Goal: Understand process/instructions: Learn how to perform a task or action

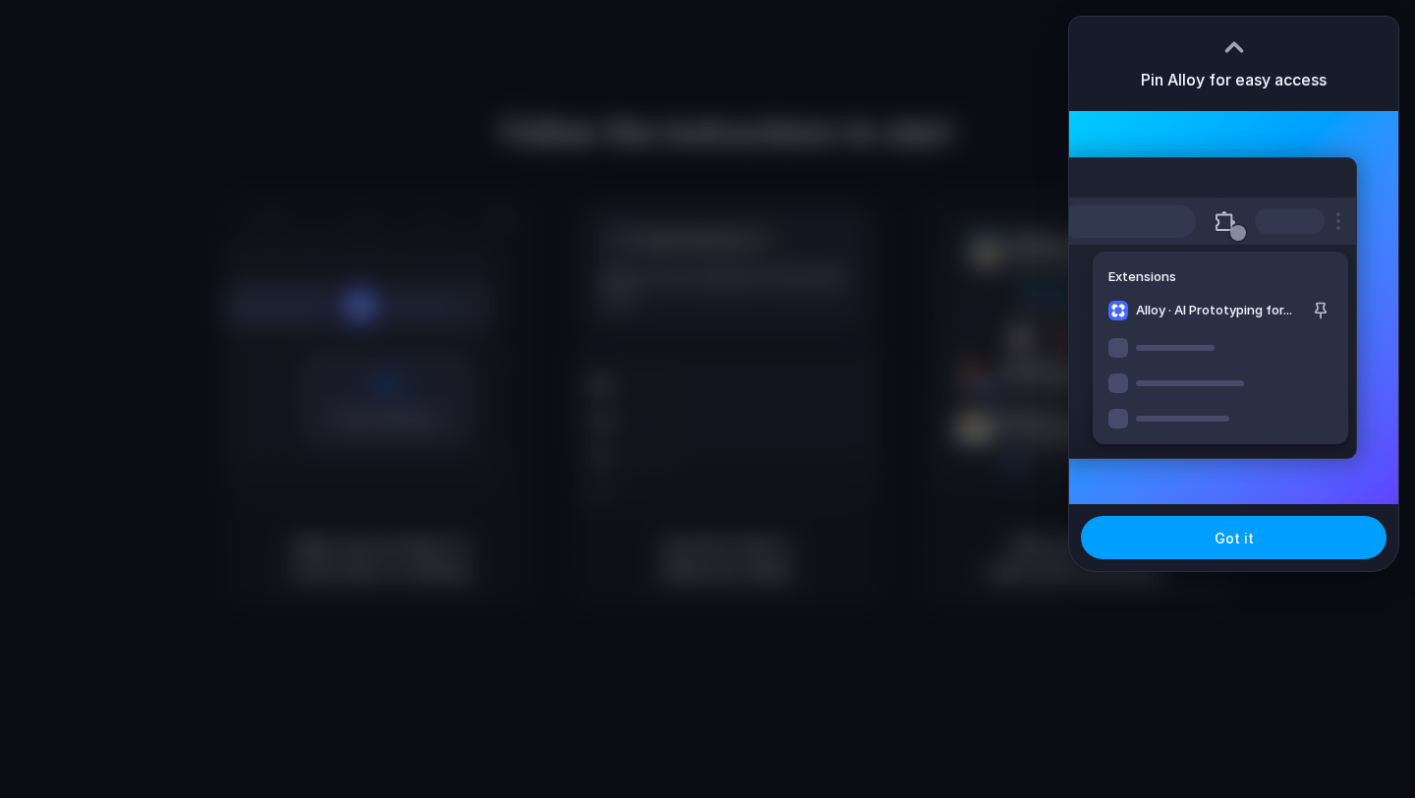
click at [1273, 537] on button "Got it" at bounding box center [1234, 537] width 306 height 43
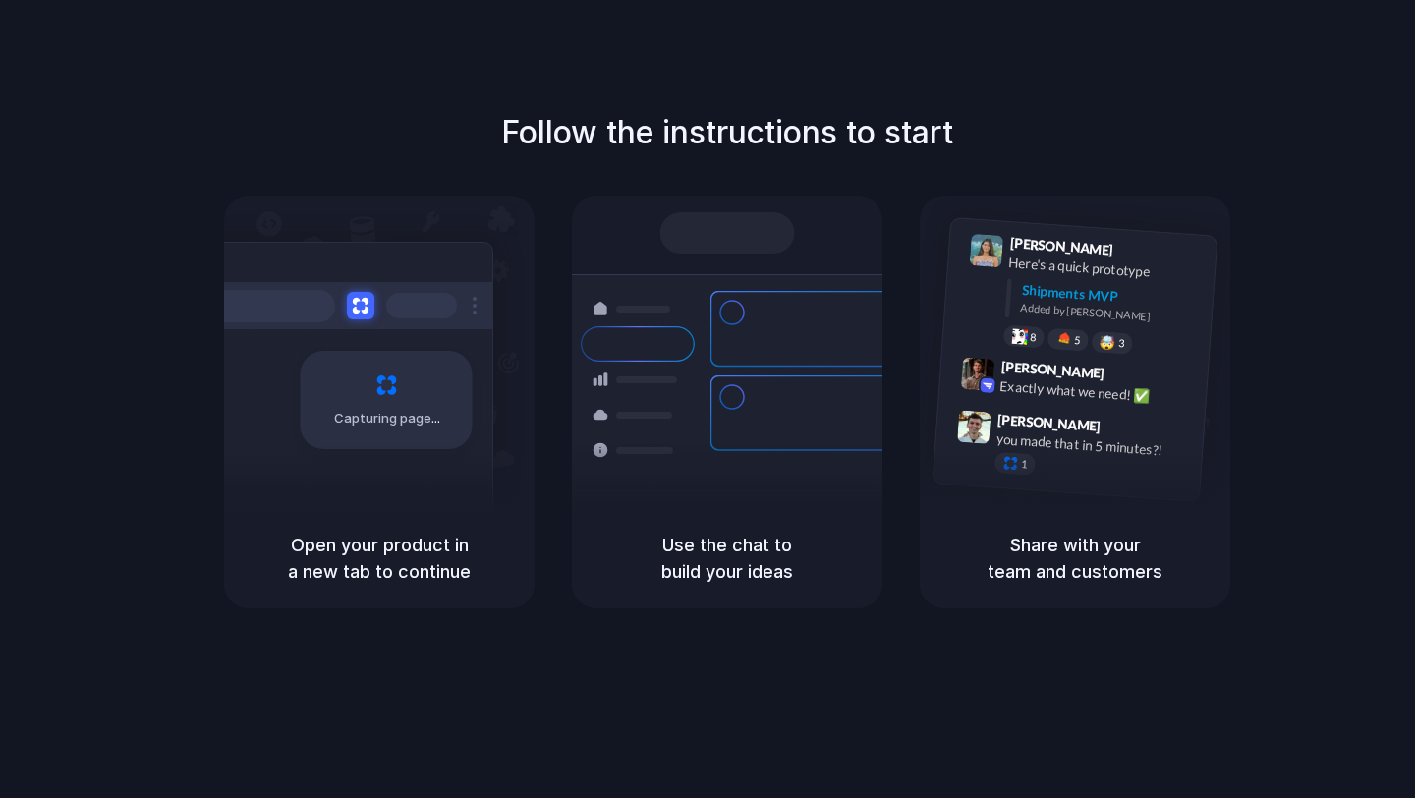
click at [760, 536] on h5 "Use the chat to build your ideas" at bounding box center [726, 558] width 263 height 53
click at [370, 414] on span "Capturing page" at bounding box center [388, 419] width 109 height 20
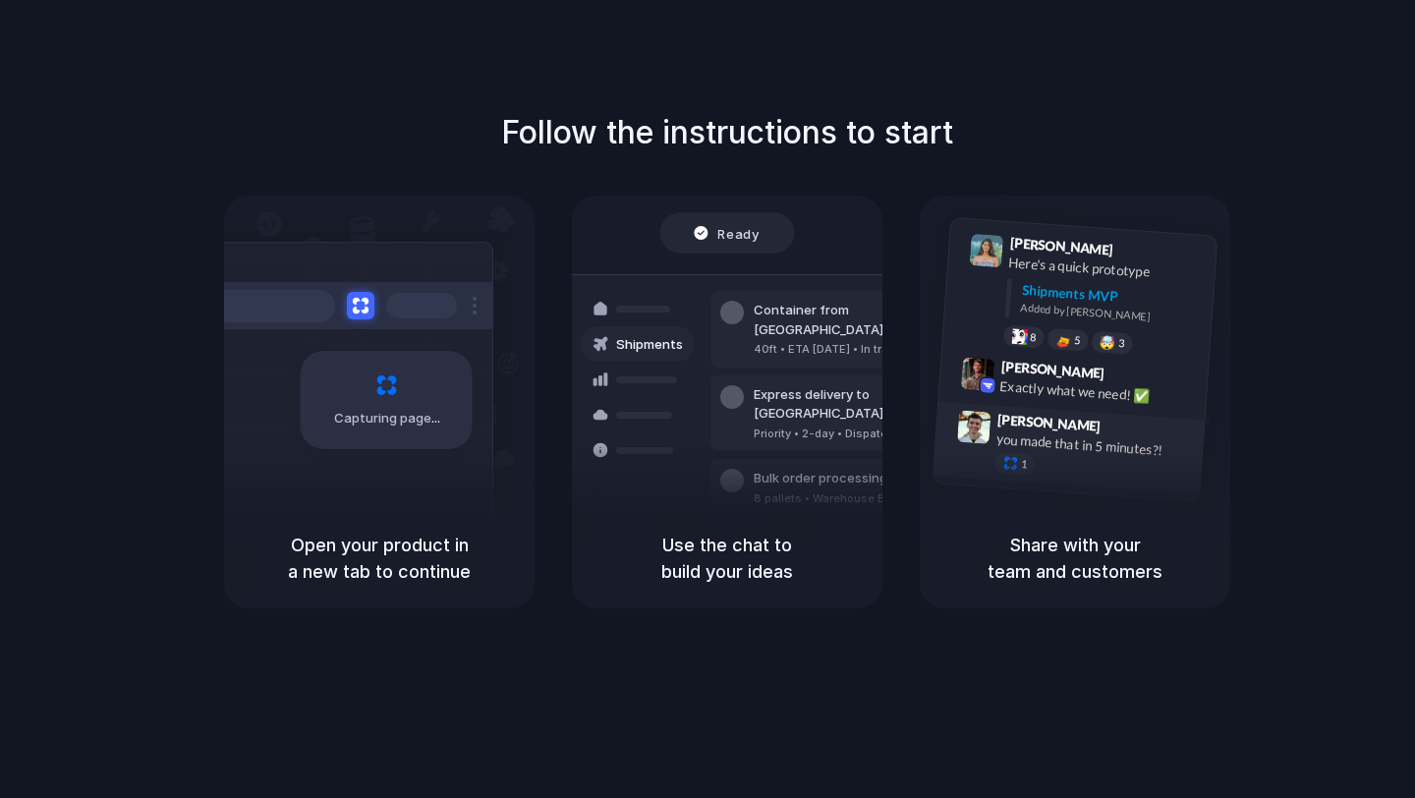
click at [1126, 413] on div "[PERSON_NAME] 9:47 AM you made that in 5 minutes?! 1" at bounding box center [1069, 448] width 271 height 92
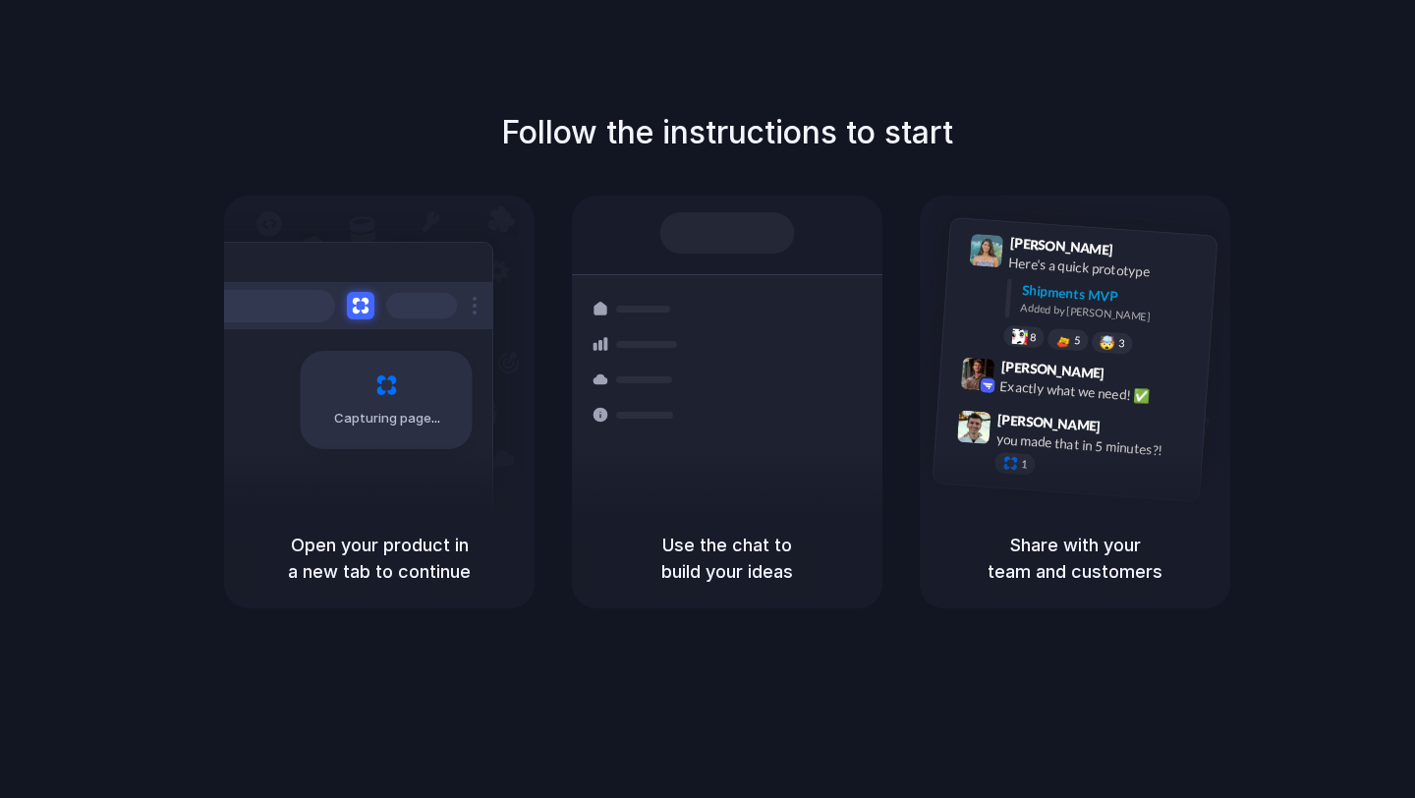
click at [299, 131] on div "Follow the instructions to start Capturing page Open your product in a new tab …" at bounding box center [727, 358] width 1415 height 499
click at [393, 254] on div "Capturing page" at bounding box center [345, 393] width 297 height 302
click at [615, 254] on div "Shipments Container from [GEOGRAPHIC_DATA] 40ft • ETA [DATE] • In transit Expre…" at bounding box center [727, 381] width 334 height 340
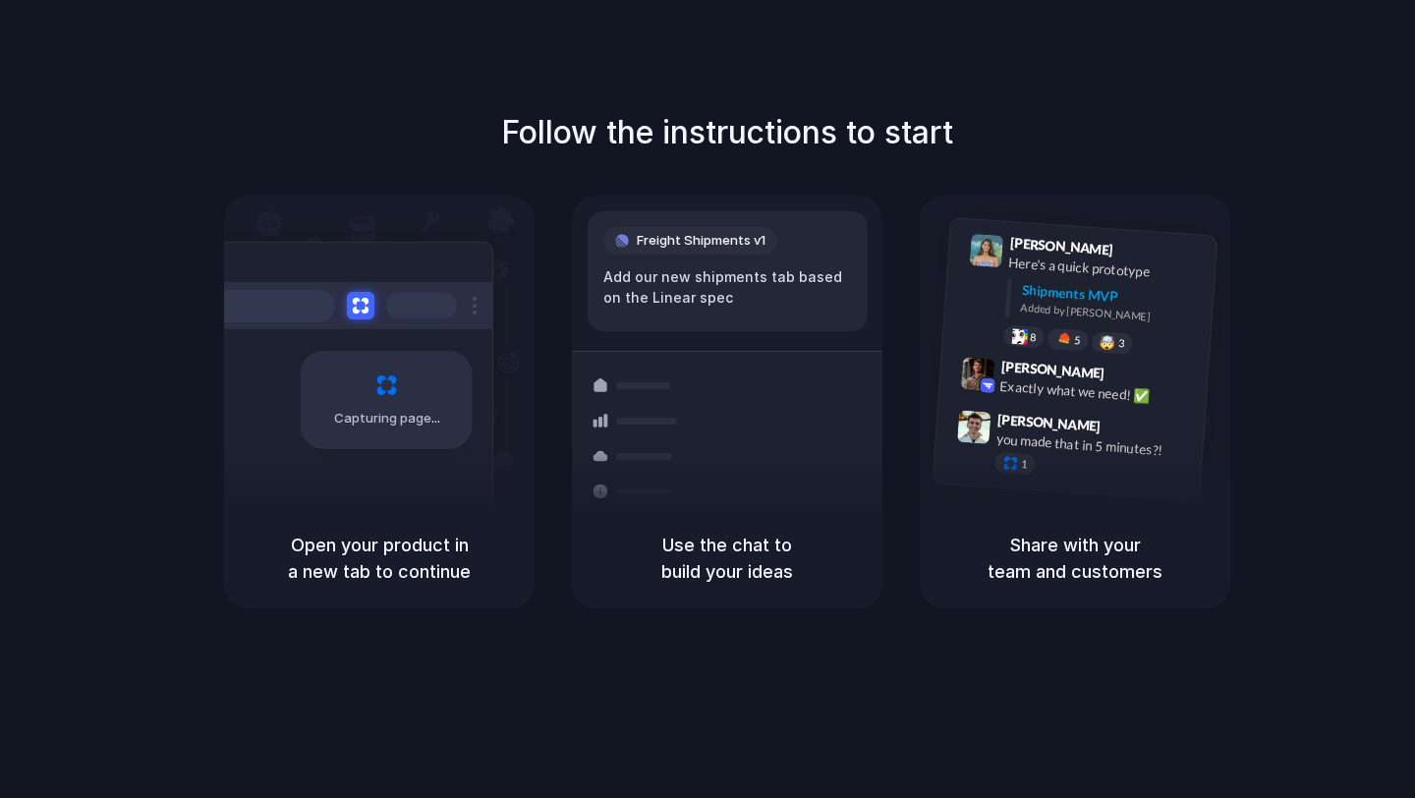
click at [758, 552] on h5 "Use the chat to build your ideas" at bounding box center [726, 558] width 263 height 53
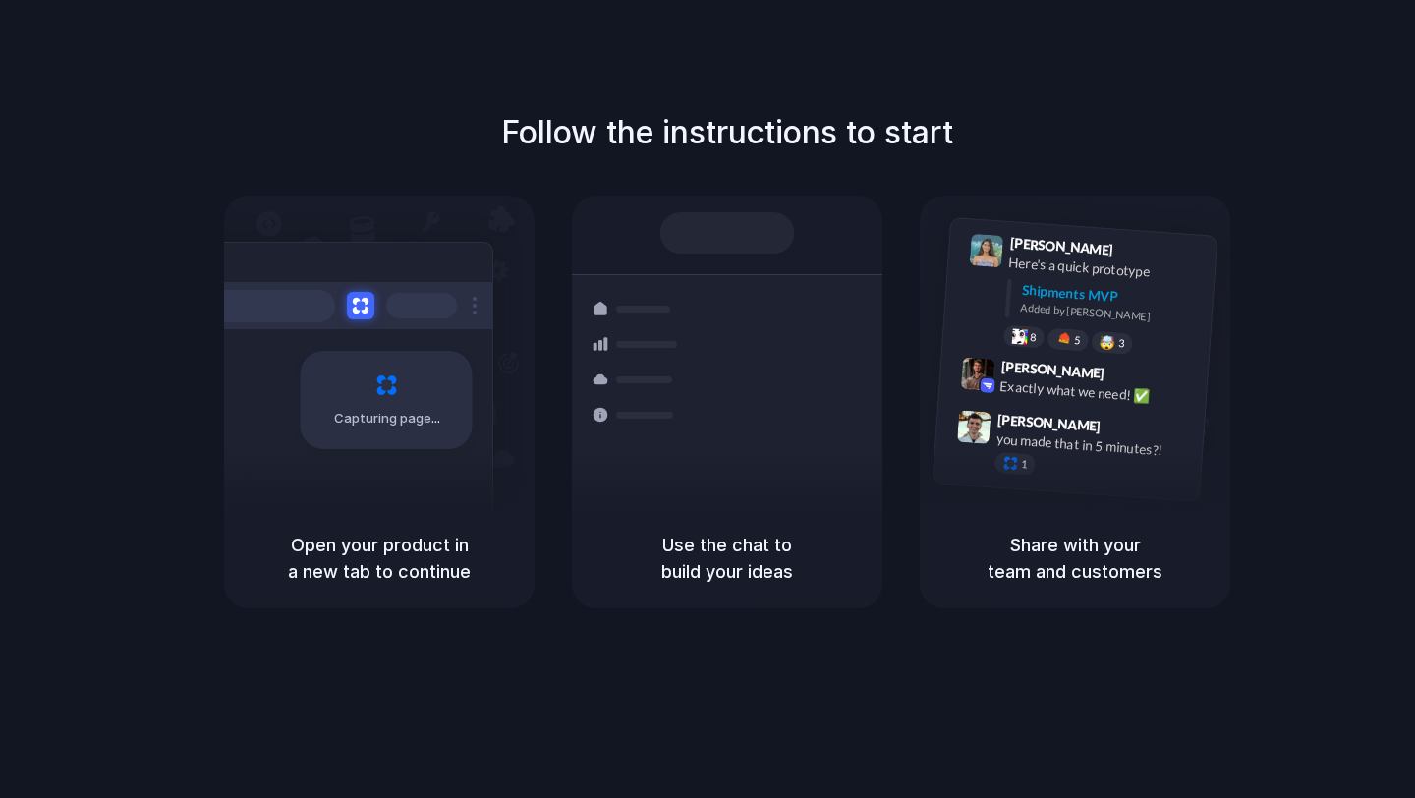
click at [758, 571] on h5 "Use the chat to build your ideas" at bounding box center [726, 558] width 263 height 53
click at [401, 571] on h5 "Open your product in a new tab to continue" at bounding box center [379, 558] width 263 height 53
